Goal: Task Accomplishment & Management: Manage account settings

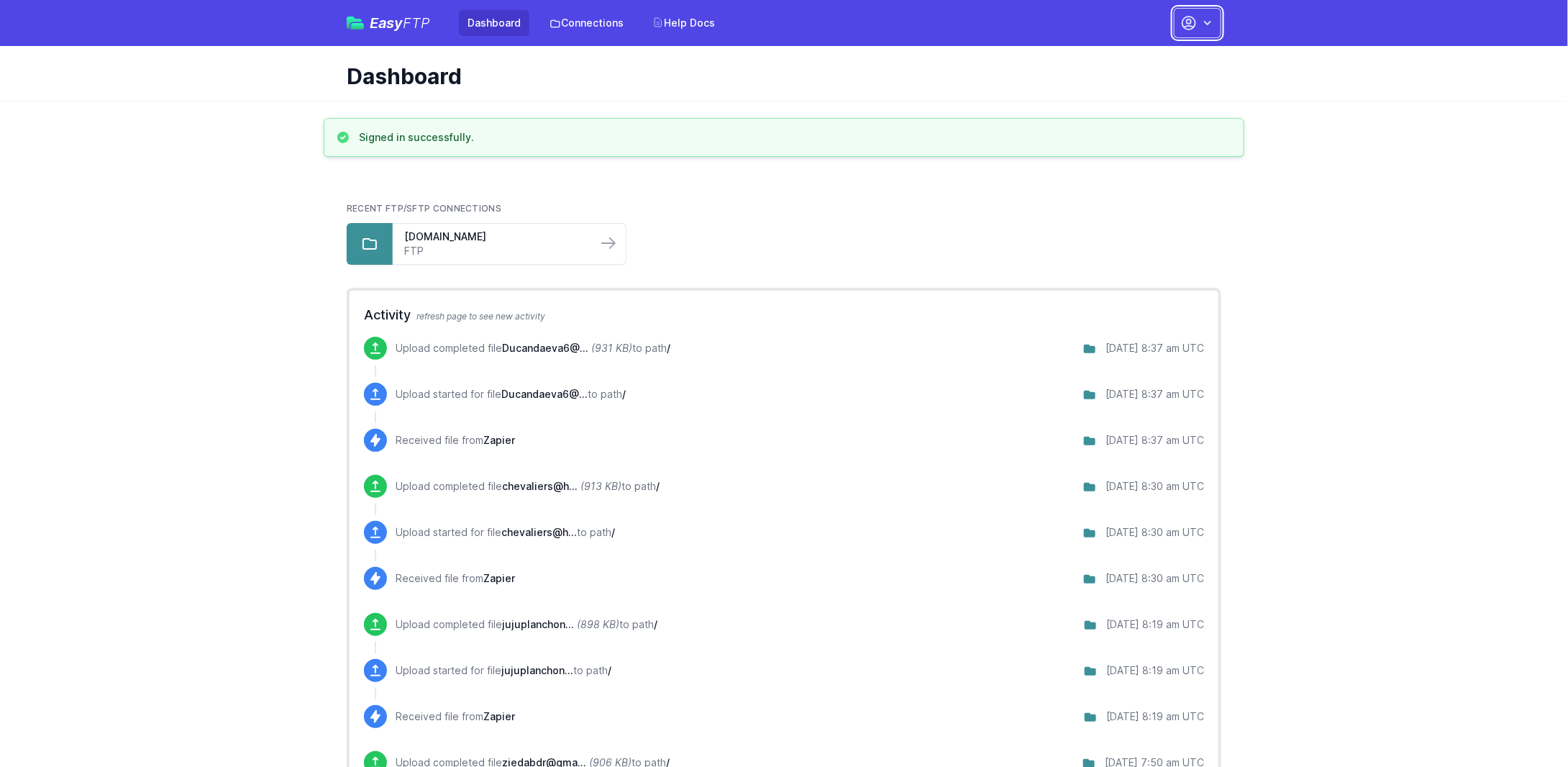
click at [1207, 19] on icon "button" at bounding box center [1207, 23] width 14 height 14
click at [1121, 84] on link "Your Profile" at bounding box center [1152, 85] width 138 height 26
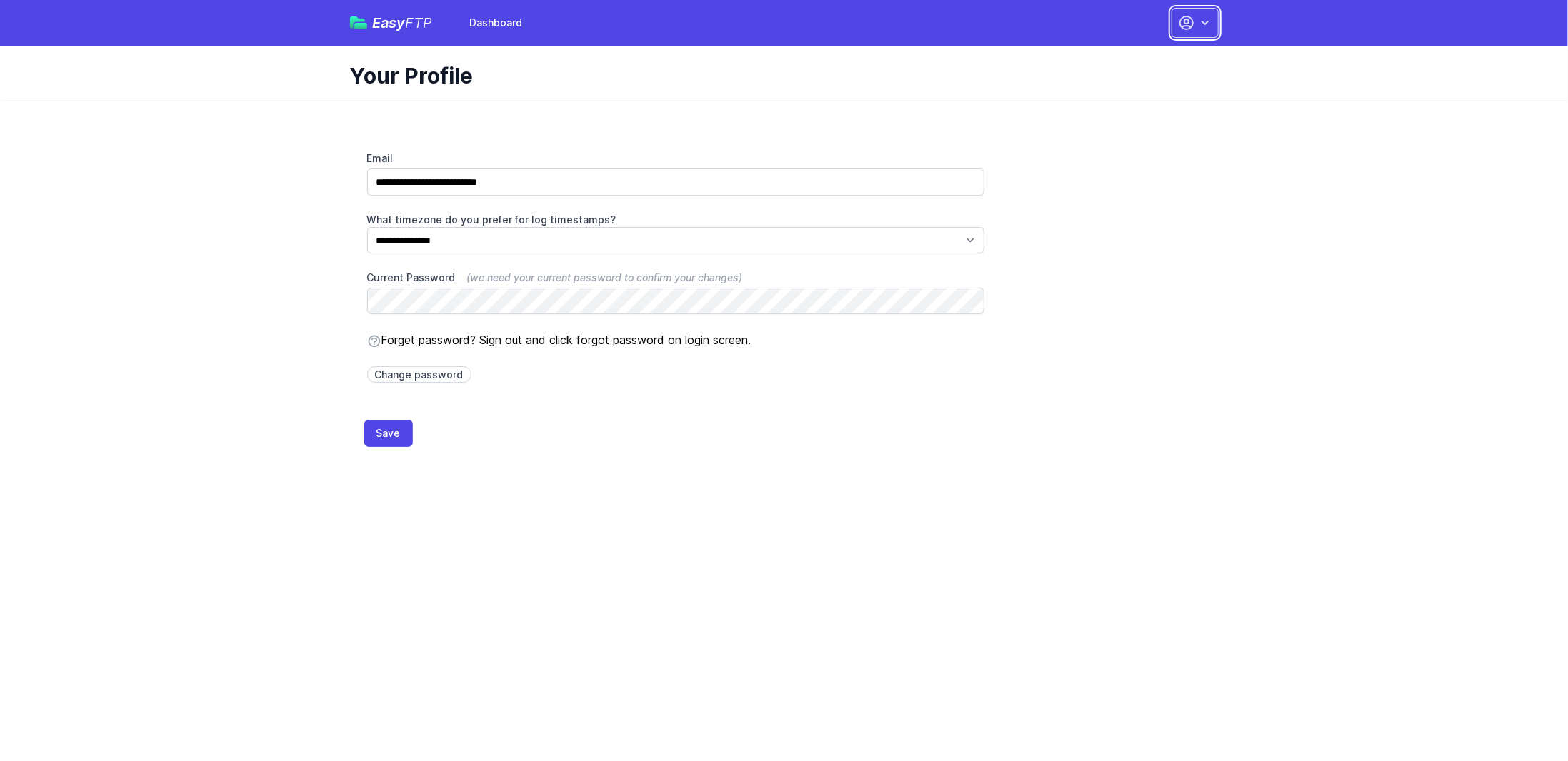
click at [1190, 20] on icon "button" at bounding box center [1186, 23] width 17 height 17
click at [1115, 58] on link "Dashboard" at bounding box center [1150, 58] width 137 height 25
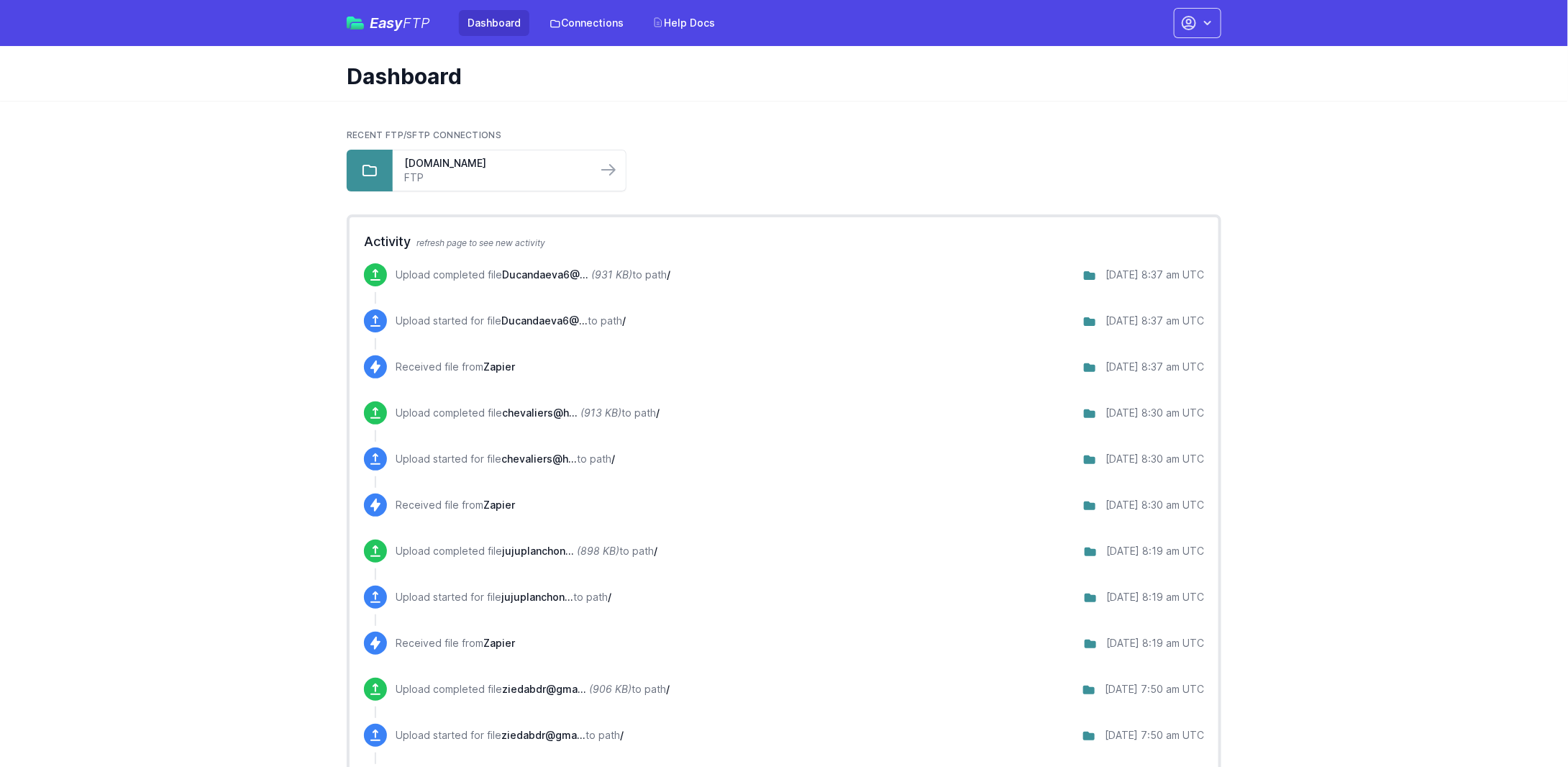
click at [387, 164] on div at bounding box center [369, 170] width 46 height 41
click at [380, 168] on div at bounding box center [369, 170] width 46 height 41
click at [369, 168] on icon at bounding box center [370, 171] width 18 height 18
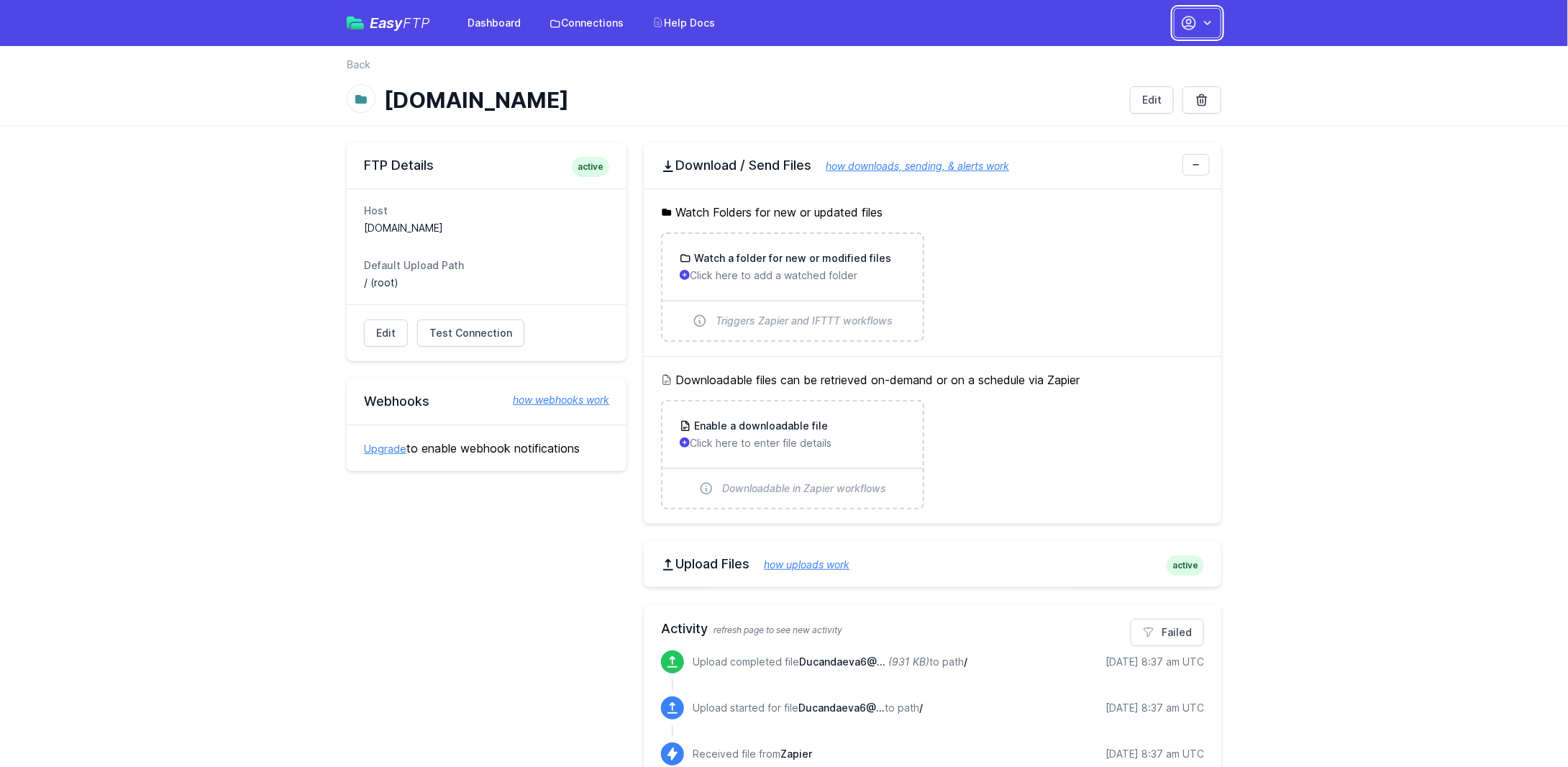
click at [1190, 29] on icon "button" at bounding box center [1189, 23] width 13 height 13
click at [1153, 61] on link "Account Settings" at bounding box center [1152, 59] width 138 height 26
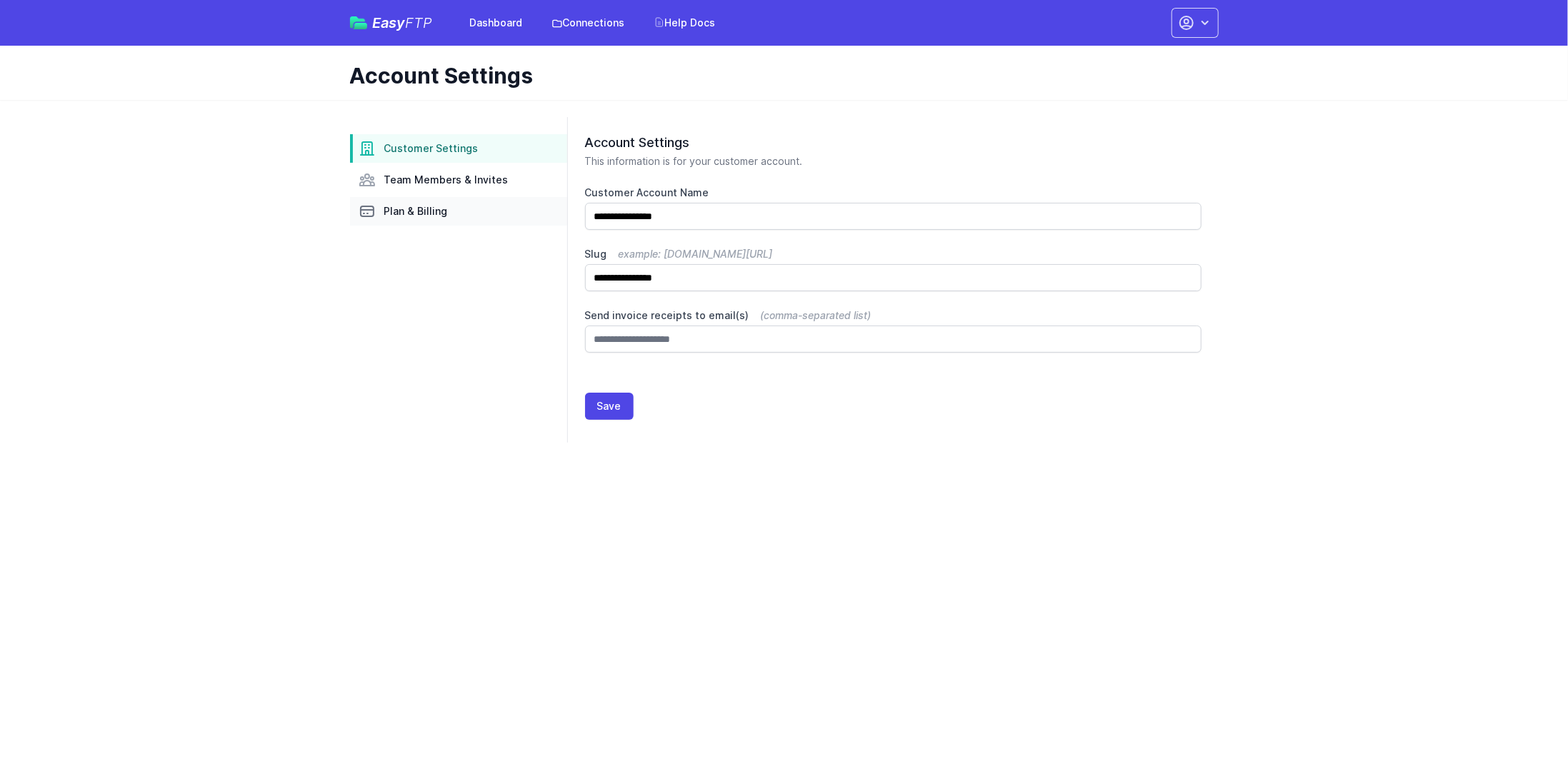
click at [398, 215] on span "Plan & Billing" at bounding box center [416, 211] width 64 height 14
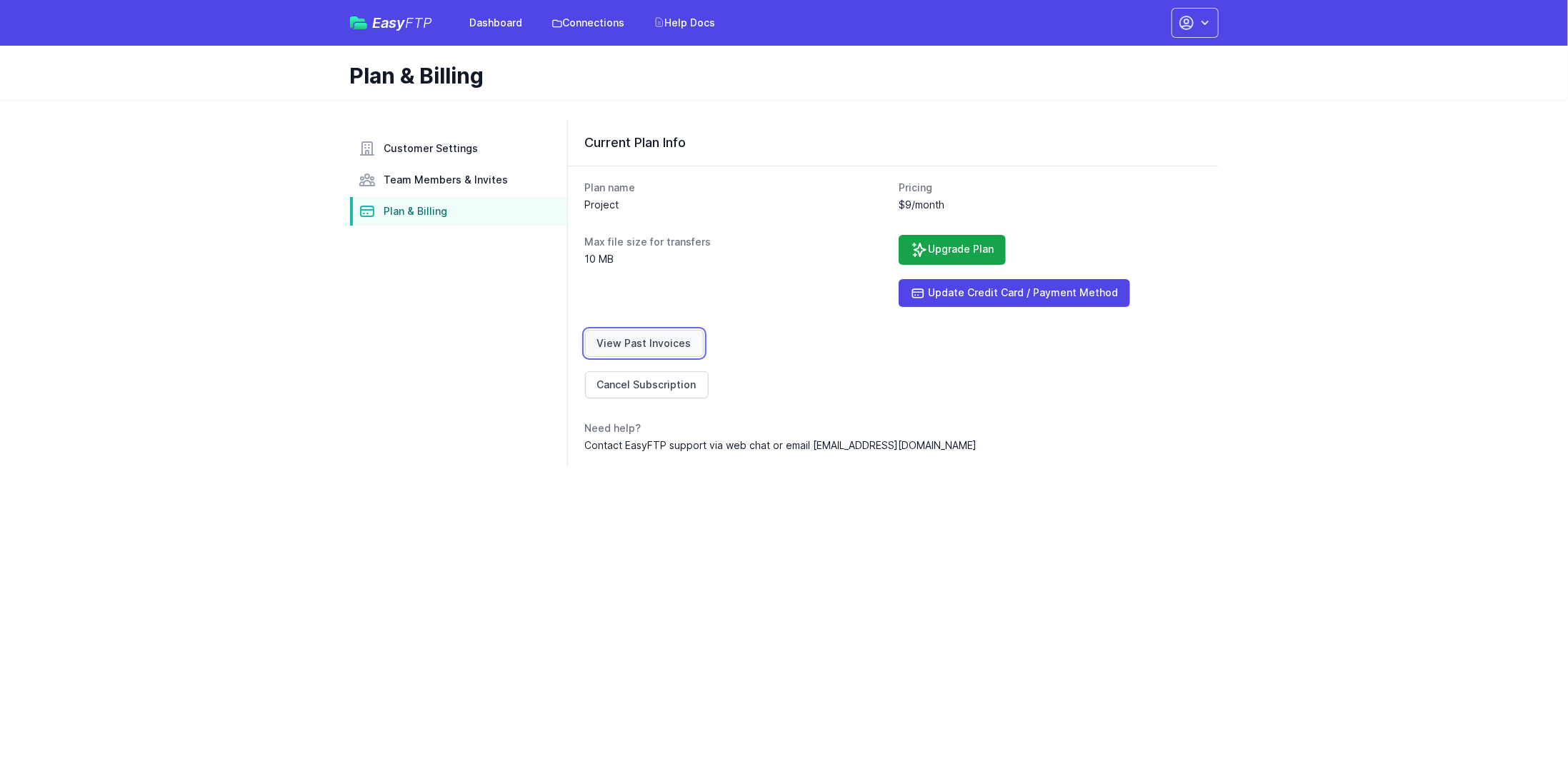
click at [673, 347] on link "View Past Invoices" at bounding box center [644, 343] width 119 height 27
